Goal: Task Accomplishment & Management: Manage account settings

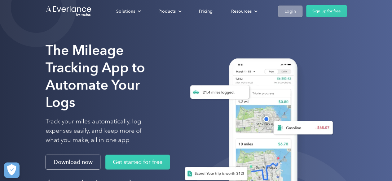
click at [290, 8] on div "Login" at bounding box center [290, 11] width 11 height 8
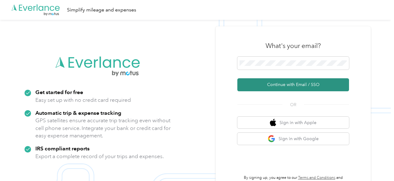
click at [298, 90] on button "Continue with Email / SSO" at bounding box center [293, 84] width 112 height 13
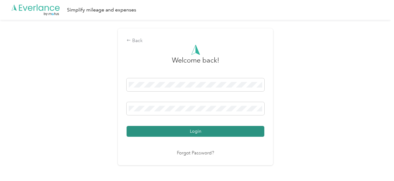
click at [221, 131] on button "Login" at bounding box center [196, 131] width 138 height 11
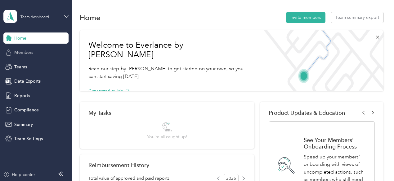
click at [25, 56] on span "Members" at bounding box center [23, 52] width 19 height 7
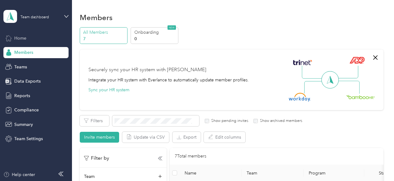
click at [27, 37] on div "Home" at bounding box center [35, 38] width 65 height 11
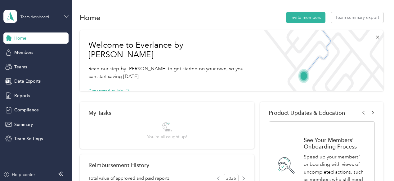
click at [67, 17] on icon at bounding box center [66, 16] width 4 height 4
click at [50, 65] on div "Personal dashboard" at bounding box center [86, 64] width 157 height 11
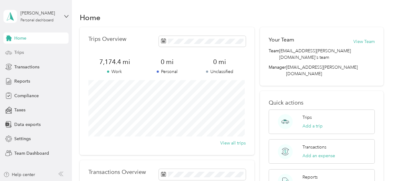
click at [18, 53] on span "Trips" at bounding box center [19, 52] width 10 height 7
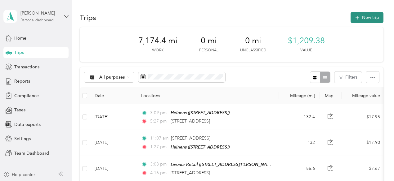
click at [362, 19] on button "New trip" at bounding box center [366, 17] width 33 height 11
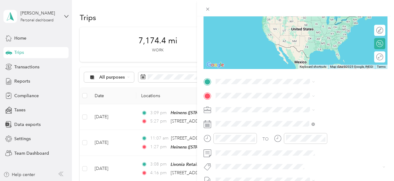
scroll to position [94, 0]
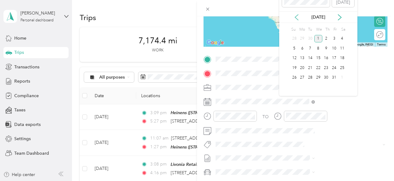
click at [297, 17] on icon at bounding box center [296, 17] width 6 height 6
click at [295, 76] on div "28" at bounding box center [294, 78] width 8 height 8
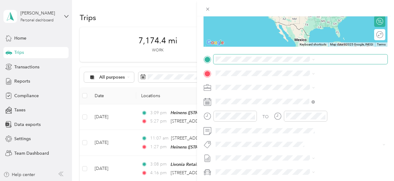
click at [296, 62] on span at bounding box center [300, 60] width 174 height 10
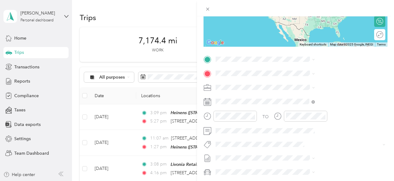
click at [302, 83] on span "114 West Gramercy Avenue Toledo, Ohio 43612, United States" at bounding box center [324, 80] width 62 height 5
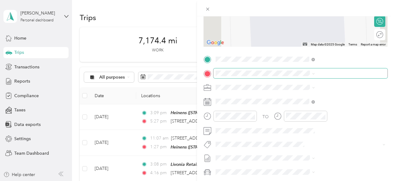
click at [327, 70] on span at bounding box center [300, 74] width 174 height 10
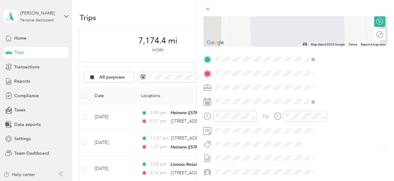
click at [330, 94] on span "3022 Ford Street Beloit, Wisconsin 53511, United States" at bounding box center [324, 95] width 62 height 6
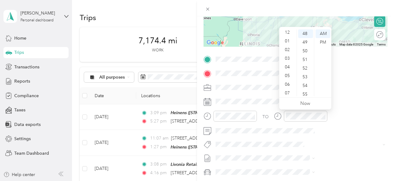
scroll to position [0, 0]
click at [285, 49] on div "02" at bounding box center [287, 51] width 15 height 9
click at [309, 60] on div "31" at bounding box center [305, 60] width 15 height 9
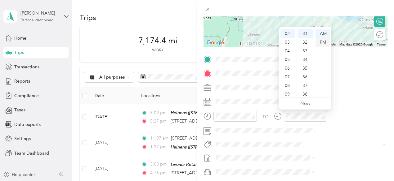
click at [323, 43] on div "PM" at bounding box center [322, 42] width 15 height 9
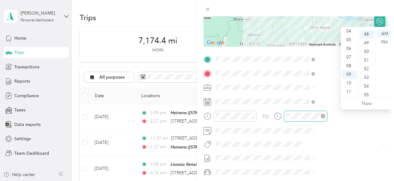
scroll to position [417, 0]
click at [350, 67] on div "08" at bounding box center [349, 66] width 15 height 9
click at [368, 41] on div "29" at bounding box center [366, 42] width 15 height 9
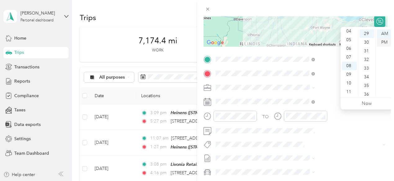
click at [383, 41] on div "PM" at bounding box center [384, 42] width 15 height 9
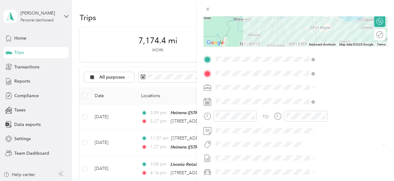
click at [366, 11] on div at bounding box center [295, 8] width 197 height 16
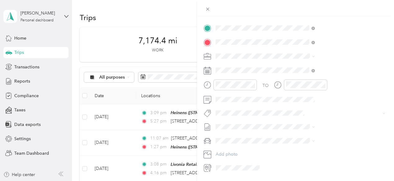
scroll to position [132, 0]
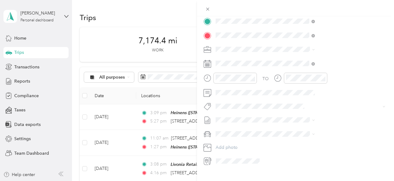
click at [305, 148] on ol "GMC Terrain The Buckeye Mobile" at bounding box center [331, 147] width 104 height 22
click at [296, 145] on li "GMC Terrain" at bounding box center [331, 145] width 104 height 11
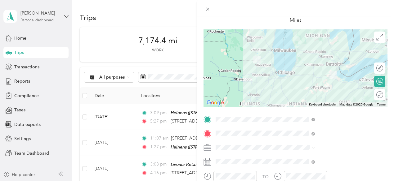
scroll to position [0, 0]
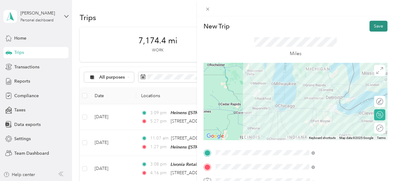
click at [369, 26] on button "Save" at bounding box center [378, 26] width 18 height 11
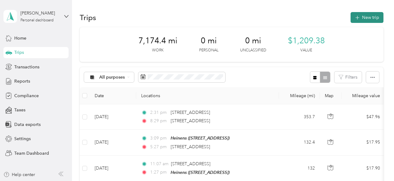
click at [358, 19] on icon "button" at bounding box center [357, 17] width 7 height 7
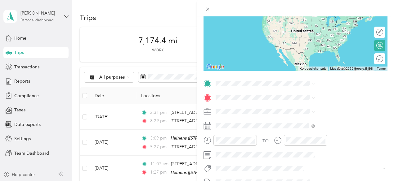
scroll to position [69, 0]
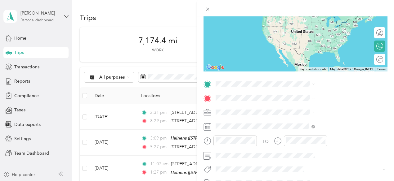
click at [323, 108] on span "3022 Ford Street Beloit, Wisconsin 53511, United States" at bounding box center [324, 105] width 62 height 6
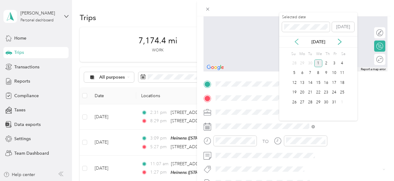
click at [296, 42] on icon at bounding box center [296, 42] width 6 height 6
click at [303, 101] on div "29" at bounding box center [302, 103] width 8 height 8
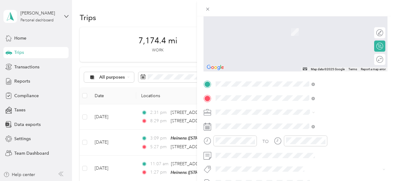
click at [337, 127] on li "45 Hillman Road Baraboo, Wisconsin 53913, United States" at bounding box center [331, 122] width 104 height 17
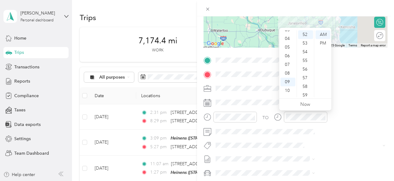
scroll to position [37, 0]
click at [287, 90] on div "11" at bounding box center [287, 93] width 15 height 9
click at [306, 45] on div "01" at bounding box center [305, 43] width 15 height 9
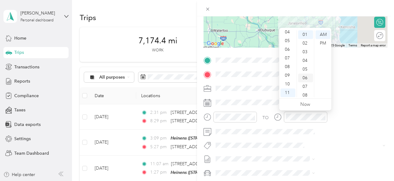
click at [305, 77] on div "06" at bounding box center [305, 78] width 15 height 9
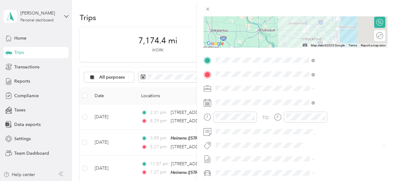
click at [317, 6] on div at bounding box center [295, 8] width 197 height 16
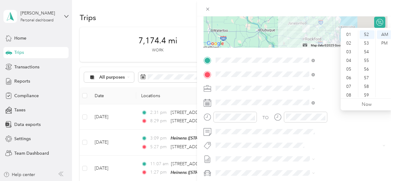
scroll to position [6, 0]
click at [349, 36] on div "01" at bounding box center [349, 37] width 15 height 9
click at [367, 71] on div "32" at bounding box center [366, 68] width 15 height 9
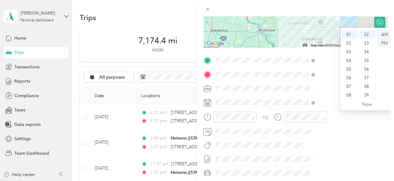
click at [384, 42] on div "PM" at bounding box center [384, 43] width 15 height 9
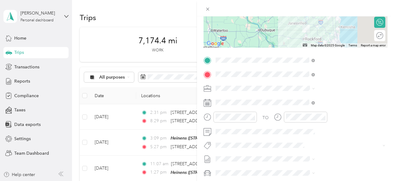
click at [340, 9] on div at bounding box center [295, 8] width 197 height 16
click at [300, 169] on span at bounding box center [300, 173] width 174 height 10
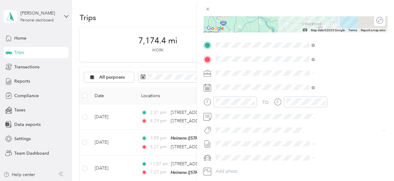
scroll to position [121, 0]
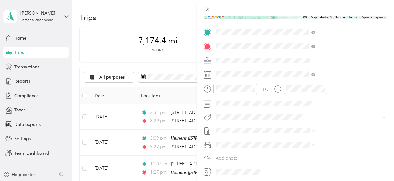
click at [300, 153] on span "GMC Terrain" at bounding box center [295, 155] width 25 height 5
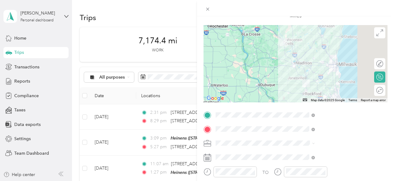
scroll to position [36, 0]
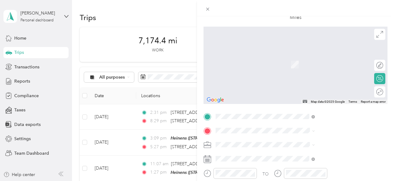
click at [335, 156] on span "45 Hillman Road Baraboo, Wisconsin 53913, United States" at bounding box center [335, 153] width 85 height 11
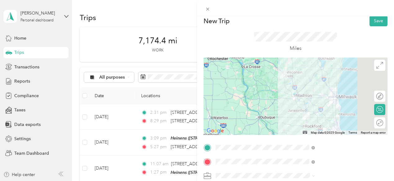
scroll to position [0, 0]
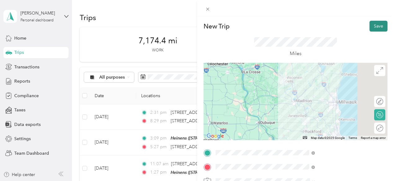
click at [371, 24] on button "Save" at bounding box center [378, 26] width 18 height 11
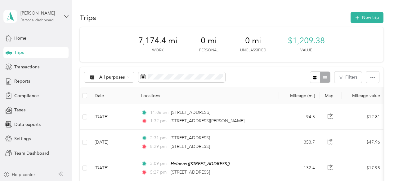
click at [21, 55] on span "Trips" at bounding box center [19, 52] width 10 height 7
click at [28, 80] on span "Reports" at bounding box center [22, 81] width 16 height 7
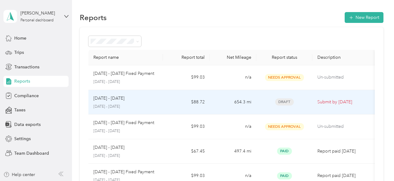
click at [342, 101] on p "Submit by Oct. 4, 2025" at bounding box center [343, 102] width 52 height 7
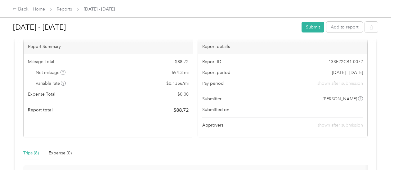
scroll to position [42, 0]
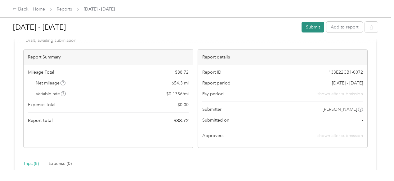
click at [311, 26] on button "Submit" at bounding box center [312, 27] width 23 height 11
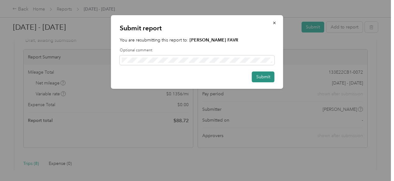
click at [266, 79] on button "Submit" at bounding box center [263, 77] width 23 height 11
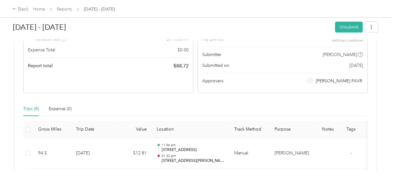
scroll to position [0, 0]
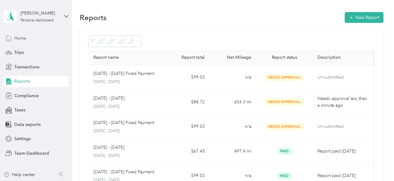
click at [16, 38] on span "Home" at bounding box center [20, 38] width 12 height 7
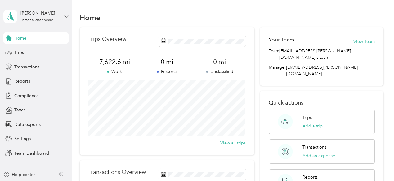
click at [68, 17] on icon at bounding box center [66, 16] width 4 height 4
click at [61, 78] on div "Log out" at bounding box center [86, 75] width 157 height 11
